Goal: Check status: Check status

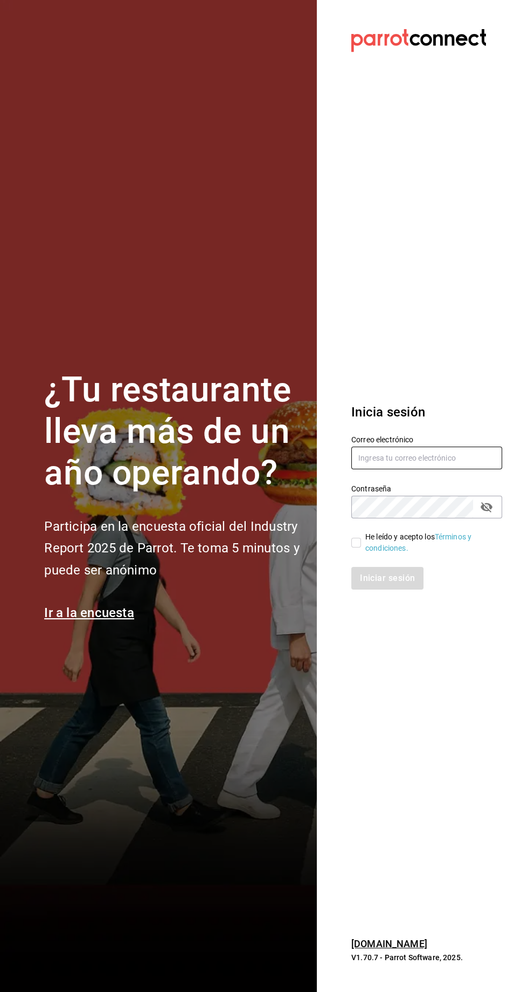
click at [405, 469] on input "text" at bounding box center [427, 457] width 151 height 23
type input "[EMAIL_ADDRESS][DOMAIN_NAME]"
click at [356, 547] on input "He leído y acepto los Términos y condiciones." at bounding box center [357, 543] width 10 height 10
checkbox input "true"
click at [384, 589] on button "Iniciar sesión" at bounding box center [388, 578] width 73 height 23
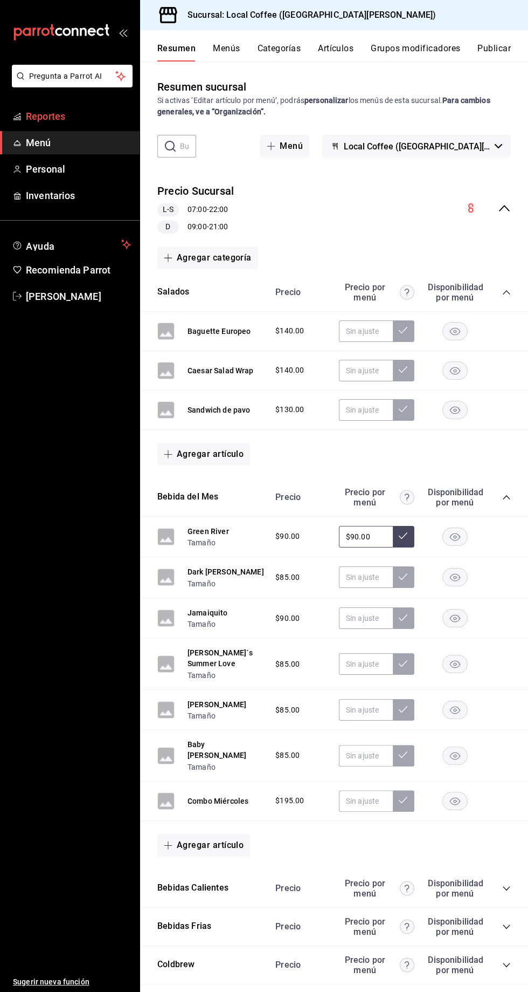
click at [87, 118] on span "Reportes" at bounding box center [78, 116] width 105 height 15
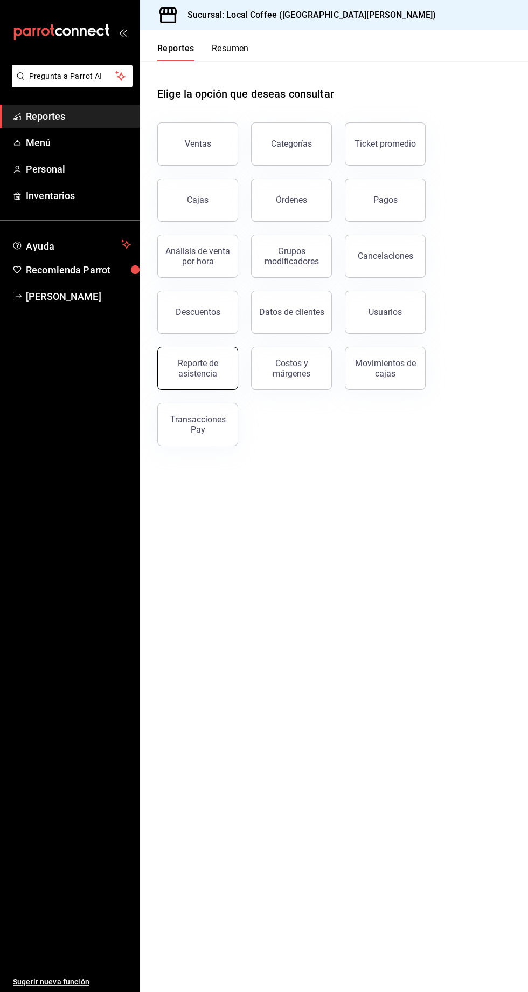
click at [203, 373] on div "Reporte de asistencia" at bounding box center [197, 368] width 67 height 20
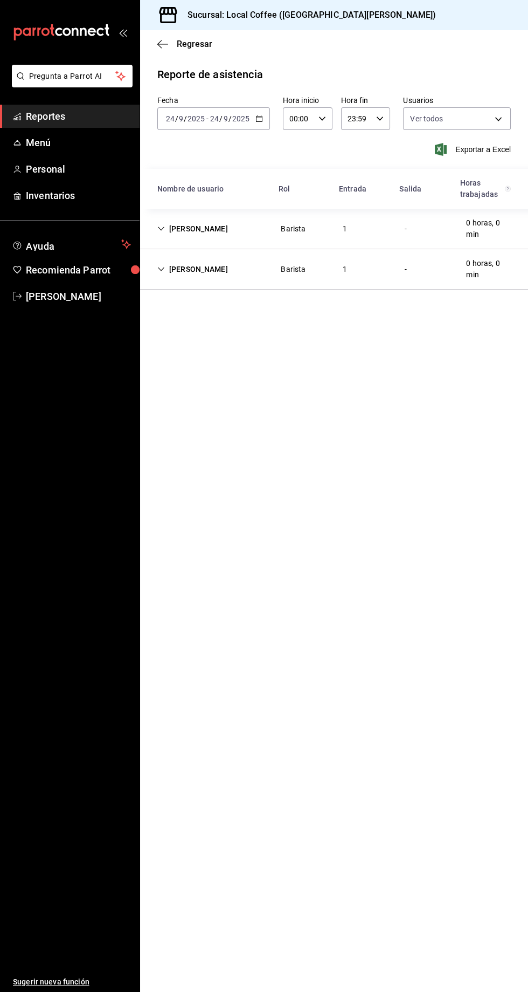
click at [167, 215] on div "Mauricio Escobedo Barista 1 - 0 horas, 0 min" at bounding box center [334, 229] width 388 height 40
